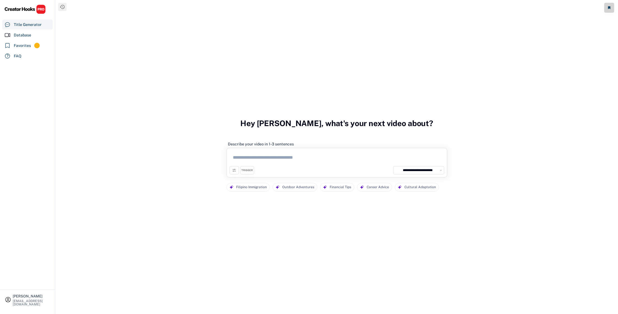
select select "**********"
click at [612, 9] on button at bounding box center [610, 8] width 10 height 10
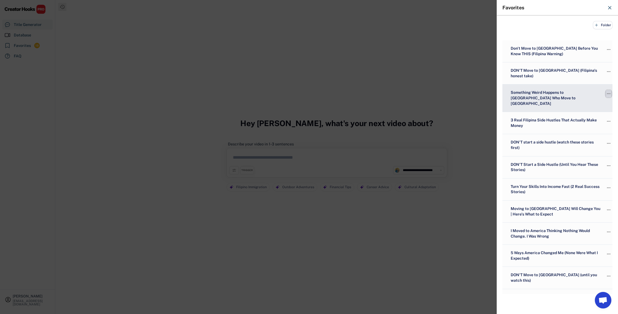
click at [607, 91] on text "" at bounding box center [609, 94] width 4 height 6
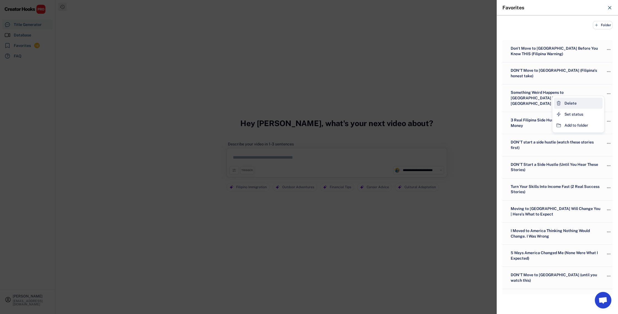
click at [596, 99] on div "Delete" at bounding box center [578, 103] width 49 height 11
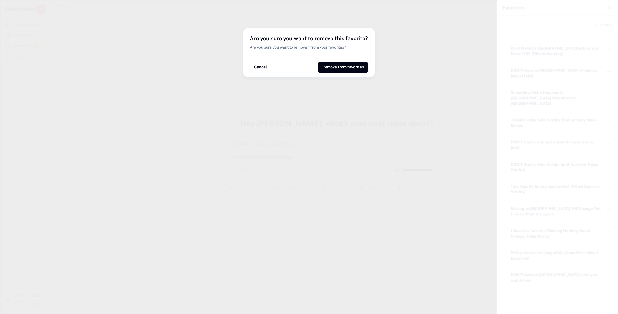
click at [356, 67] on button "Remove from favorites" at bounding box center [343, 67] width 51 height 11
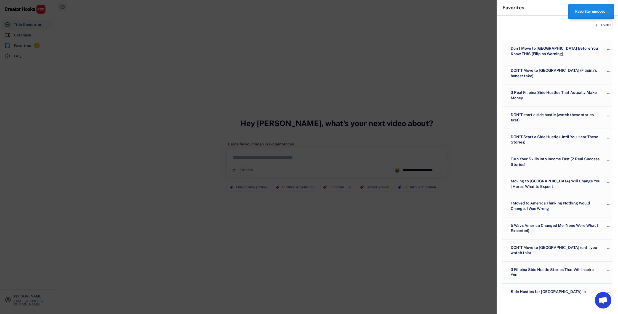
click at [59, 73] on div at bounding box center [309, 157] width 618 height 314
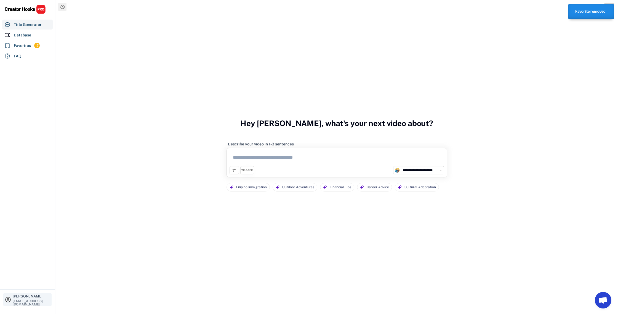
click at [38, 295] on div "[PERSON_NAME]" at bounding box center [32, 297] width 38 height 4
select select "**********"
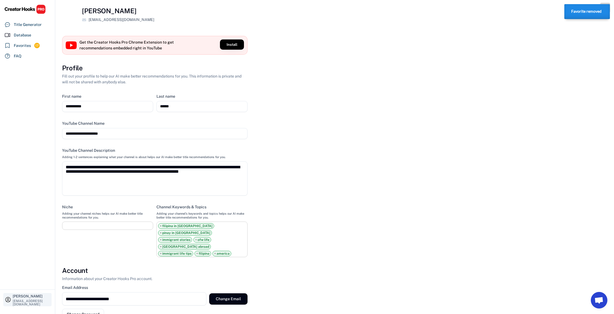
select select
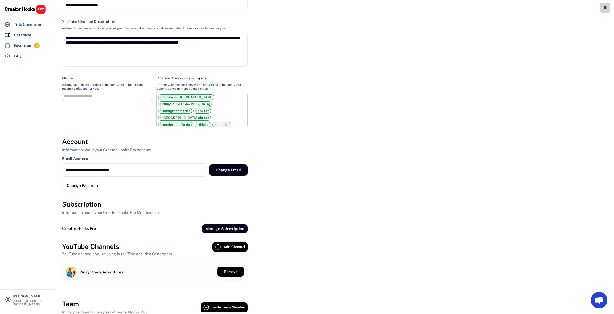
scroll to position [160, 0]
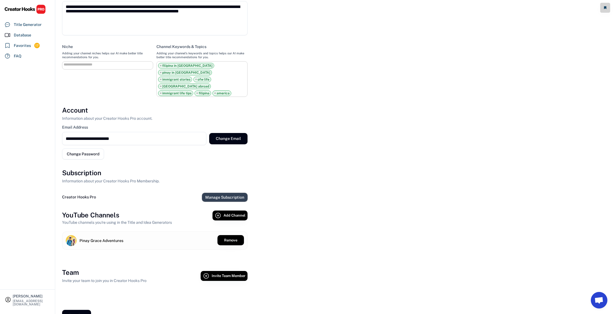
click at [242, 193] on button "Manage Subscription" at bounding box center [225, 197] width 46 height 9
